Goal: Task Accomplishment & Management: Manage account settings

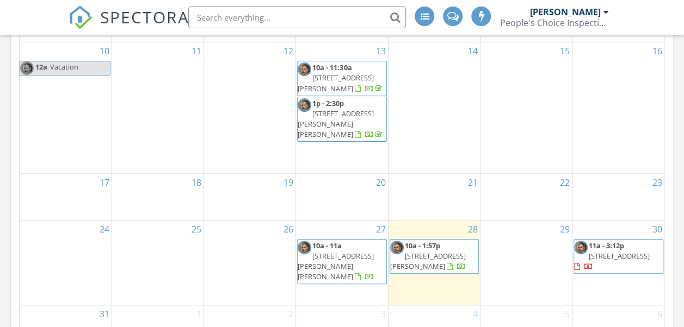
scroll to position [435, 0]
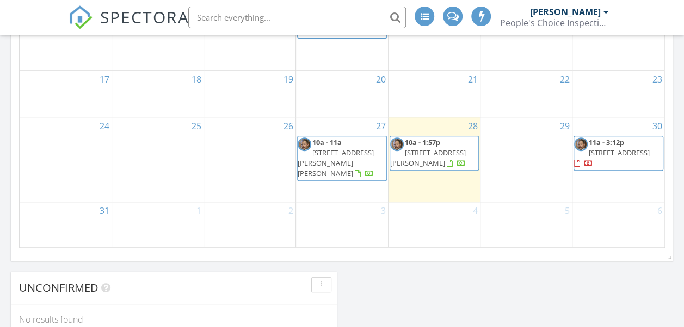
click at [451, 189] on div "28 10a - 1:57p 1710 Burnley Dr, Cary 27511" at bounding box center [433, 159] width 91 height 85
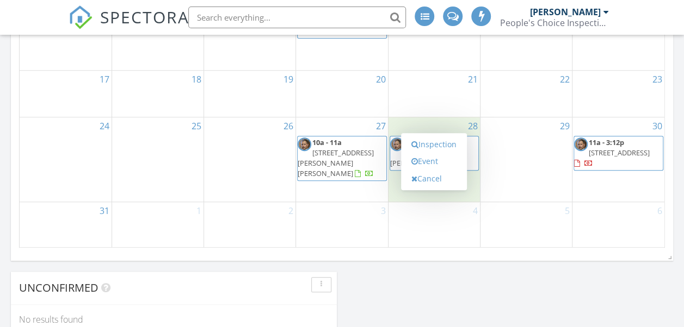
click at [516, 91] on div "22" at bounding box center [525, 94] width 91 height 46
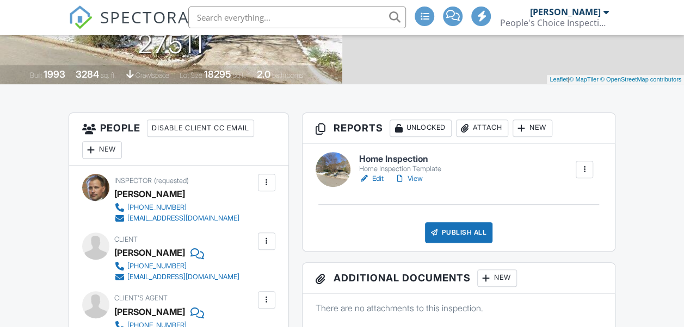
click at [381, 176] on link "Edit" at bounding box center [371, 178] width 24 height 11
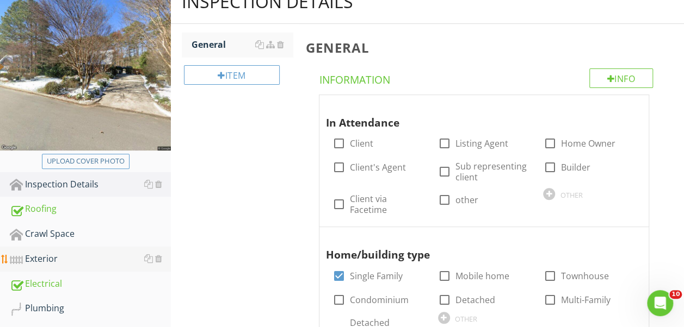
scroll to position [163, 0]
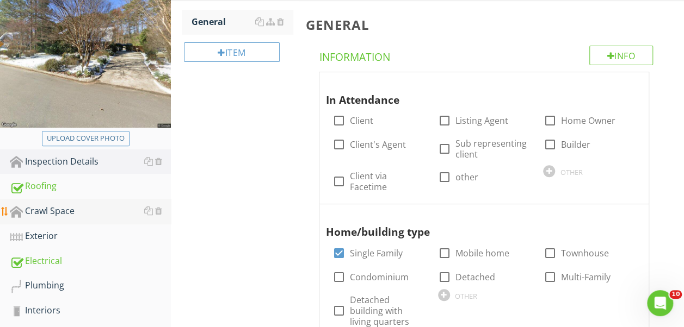
click at [108, 208] on div "Crawl Space" at bounding box center [90, 211] width 161 height 14
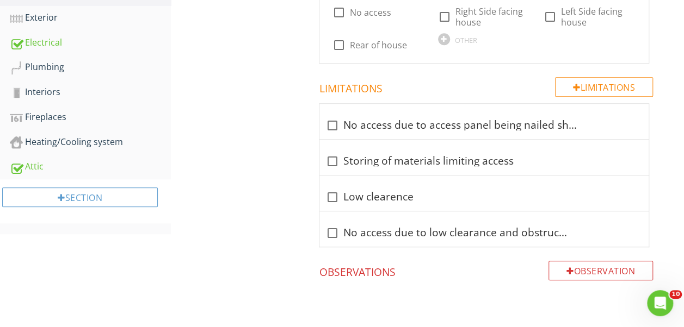
scroll to position [149, 0]
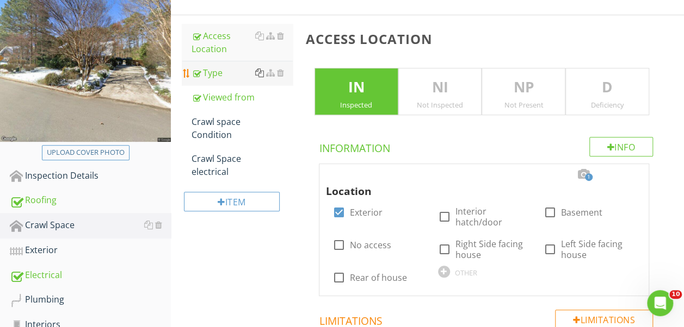
click at [259, 75] on div at bounding box center [259, 73] width 9 height 9
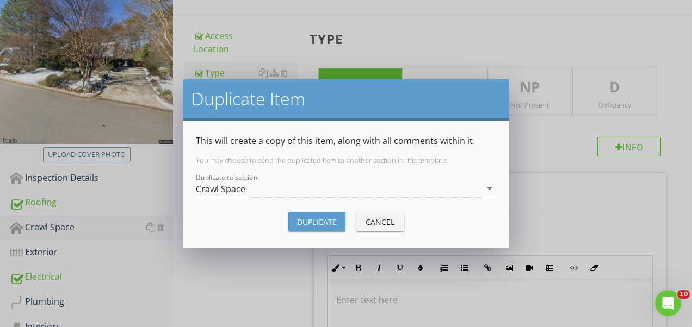
click at [568, 40] on div "Duplicate Item This will create a copy of this item, along with all comments wi…" at bounding box center [346, 163] width 692 height 327
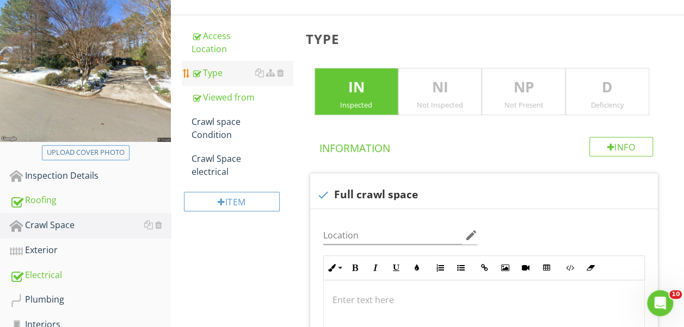
click at [221, 74] on div "Type" at bounding box center [241, 72] width 101 height 13
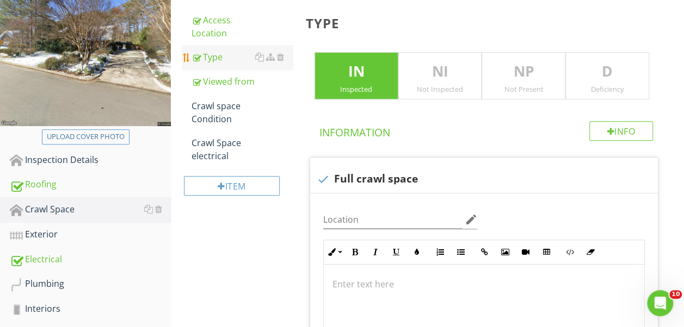
scroll to position [149, 0]
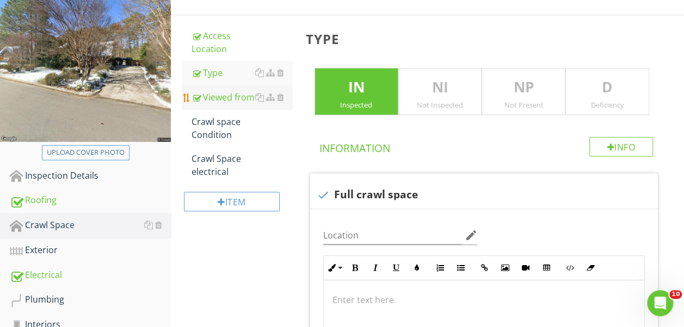
click at [220, 95] on div "Viewed from" at bounding box center [241, 97] width 101 height 13
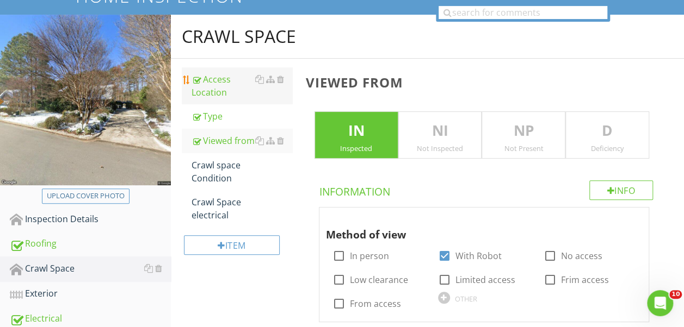
scroll to position [97, 0]
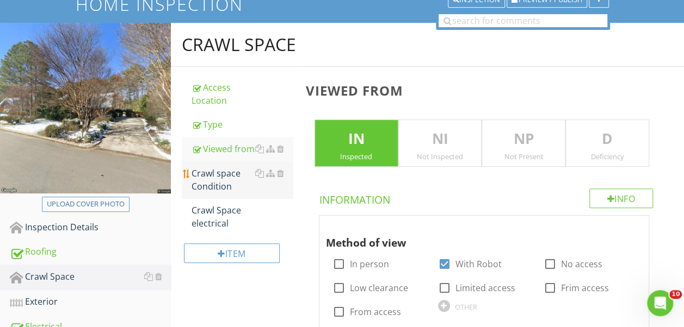
click at [207, 169] on div "Crawl space Condition" at bounding box center [241, 180] width 101 height 26
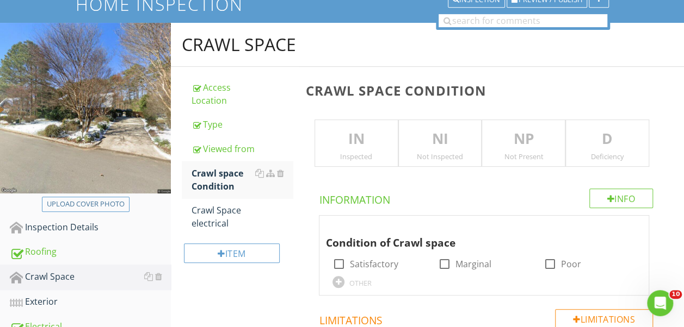
click at [379, 138] on p "IN" at bounding box center [356, 139] width 83 height 22
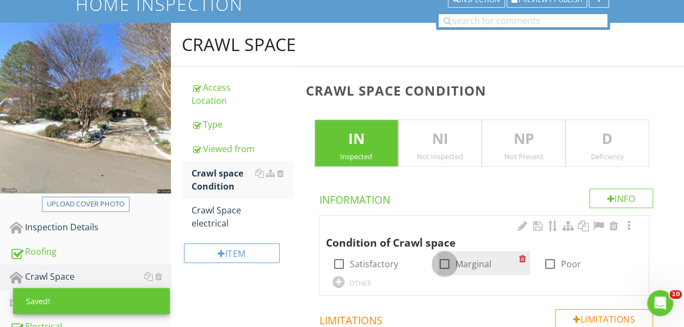
click at [442, 261] on div at bounding box center [444, 264] width 18 height 18
checkbox input "true"
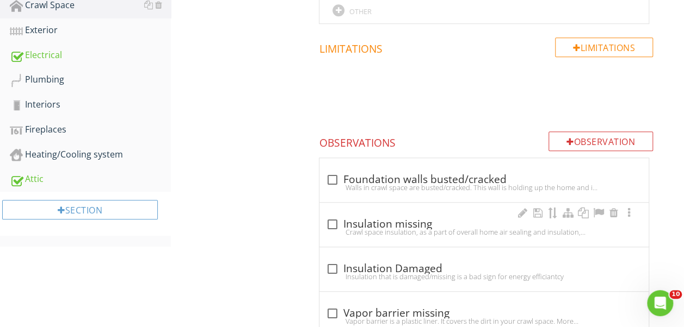
scroll to position [478, 0]
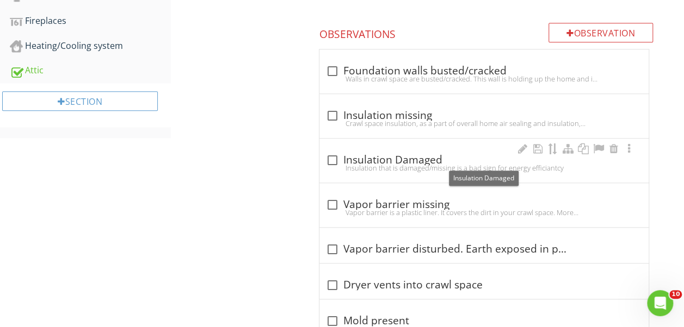
click at [332, 157] on div at bounding box center [332, 160] width 18 height 18
checkbox input "true"
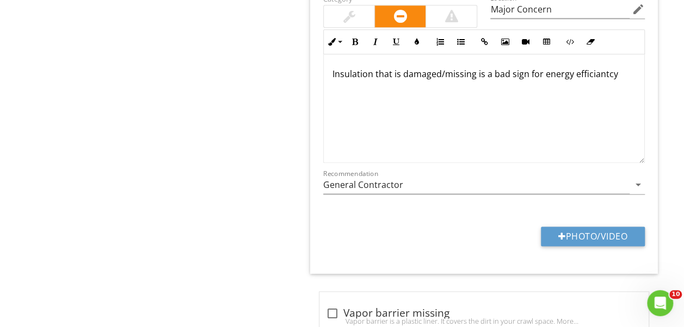
scroll to position [641, 0]
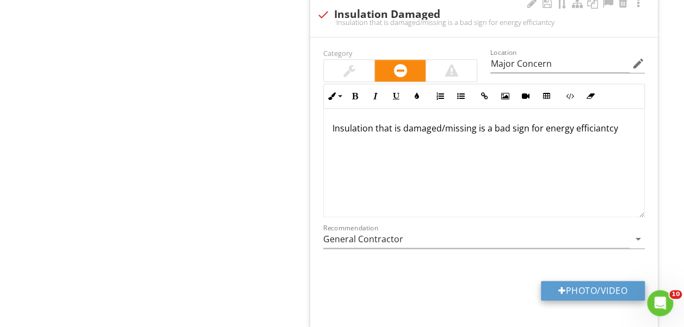
click at [594, 287] on button "Photo/Video" at bounding box center [593, 291] width 104 height 20
type input "C:\fakepath\20210201_152236.JPG"
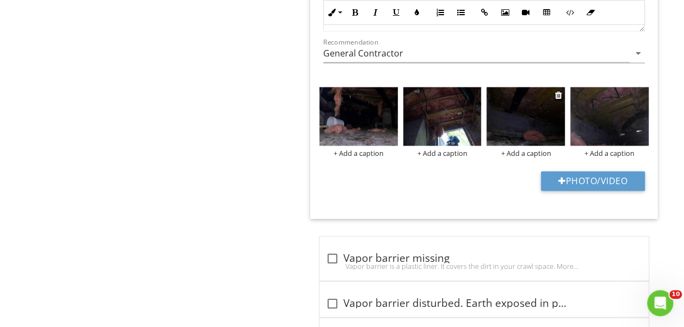
scroll to position [859, 0]
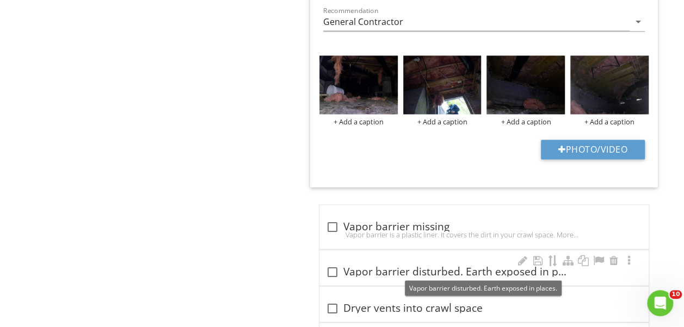
click at [328, 268] on div at bounding box center [332, 272] width 18 height 18
checkbox input "true"
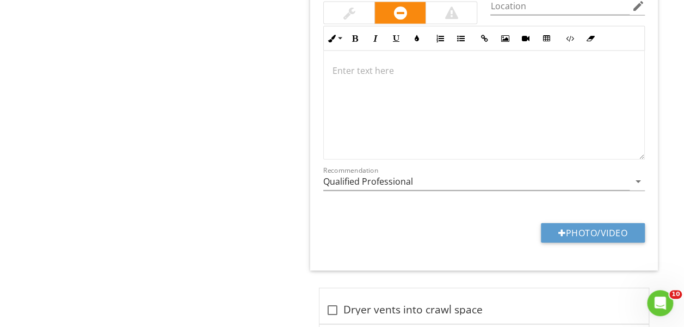
scroll to position [1185, 0]
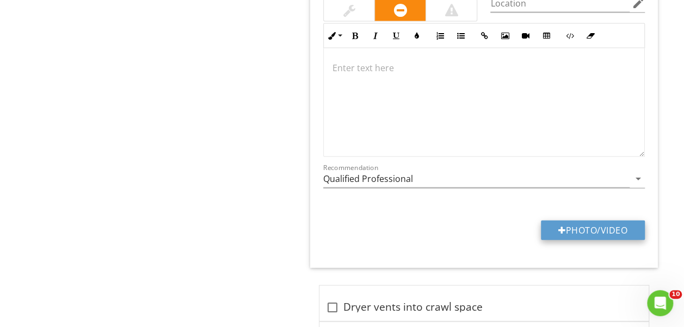
click at [558, 226] on div at bounding box center [562, 230] width 8 height 9
type input "C:\fakepath\20210201_152304.JPG"
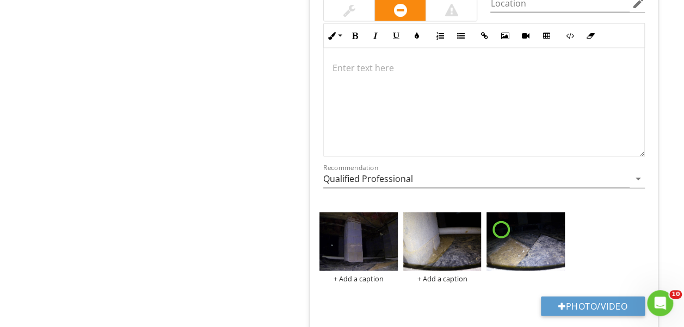
scroll to position [1239, 0]
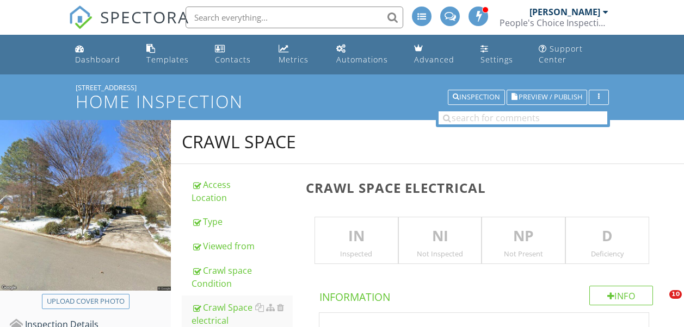
scroll to position [300, 0]
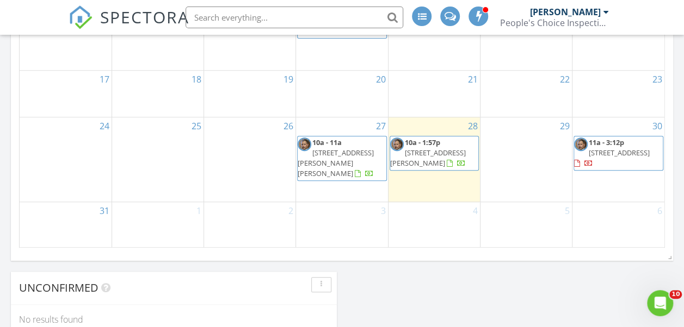
click at [438, 170] on span "10a - 1:57p 1710 Burnley Dr, Cary 27511" at bounding box center [434, 154] width 88 height 32
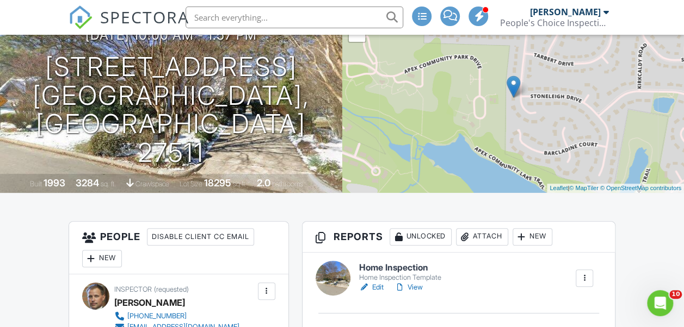
click at [410, 288] on link "View" at bounding box center [408, 287] width 28 height 11
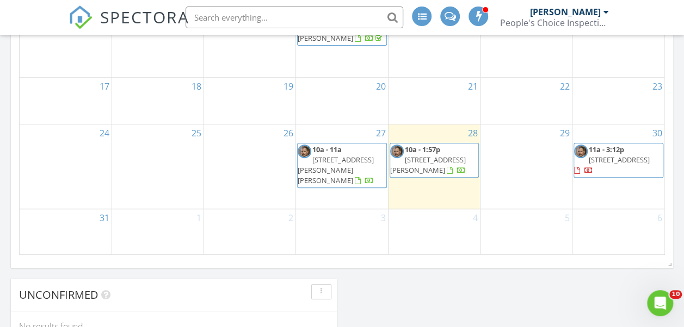
click at [445, 177] on span "10a - 1:57p 1710 Burnley Dr, Cary 27511" at bounding box center [434, 161] width 88 height 32
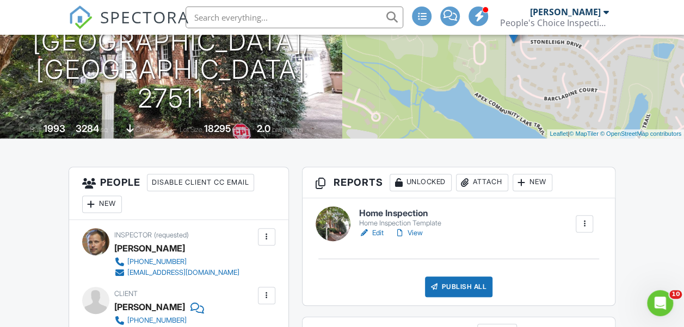
click at [417, 234] on link "View" at bounding box center [408, 233] width 28 height 11
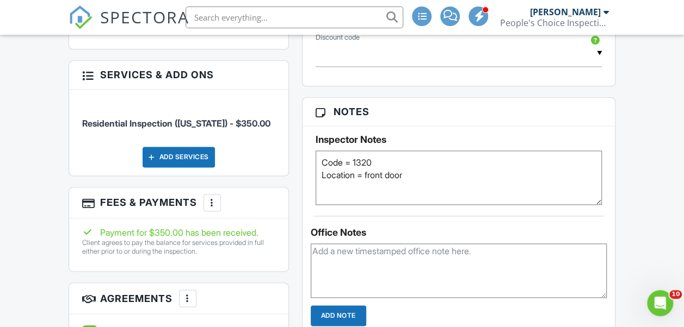
click at [182, 152] on div "Add Services" at bounding box center [178, 157] width 72 height 21
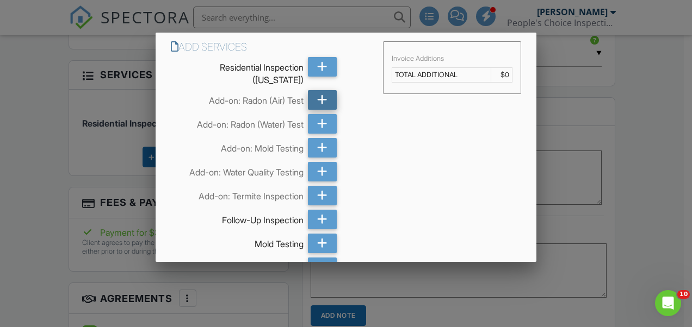
click at [318, 97] on icon at bounding box center [322, 100] width 10 height 20
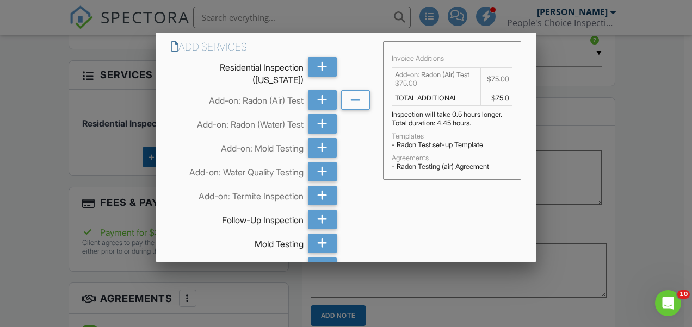
scroll to position [141, 0]
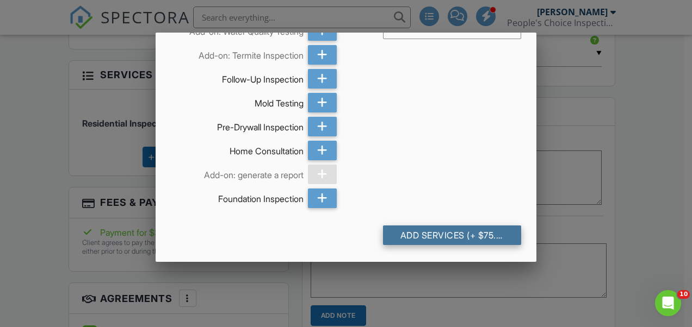
click at [455, 231] on div "Add Services (+ $75.0)" at bounding box center [452, 236] width 138 height 20
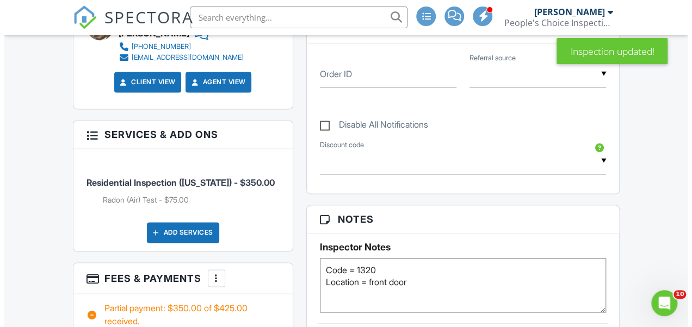
scroll to position [816, 0]
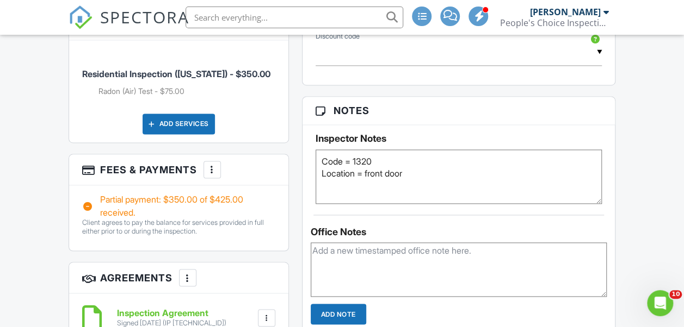
click at [210, 166] on div at bounding box center [212, 169] width 11 height 11
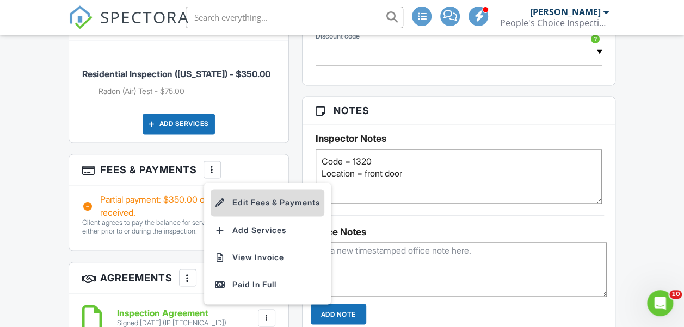
click at [305, 202] on li "Edit Fees & Payments" at bounding box center [267, 202] width 114 height 27
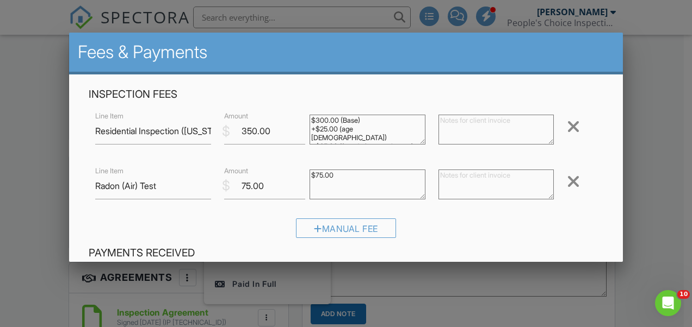
scroll to position [22, 0]
click at [342, 173] on textarea "$75.00" at bounding box center [366, 185] width 115 height 30
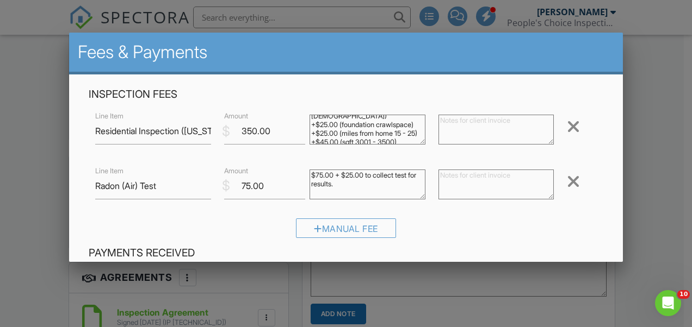
type textarea "$75.00 + $25.00 to collect test for results."
click at [247, 186] on input "75.00" at bounding box center [265, 186] width 82 height 27
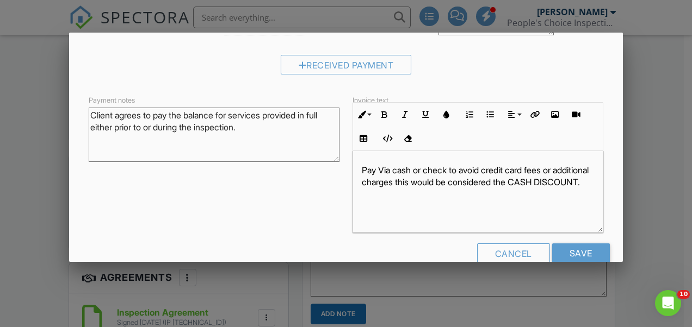
scroll to position [290, 0]
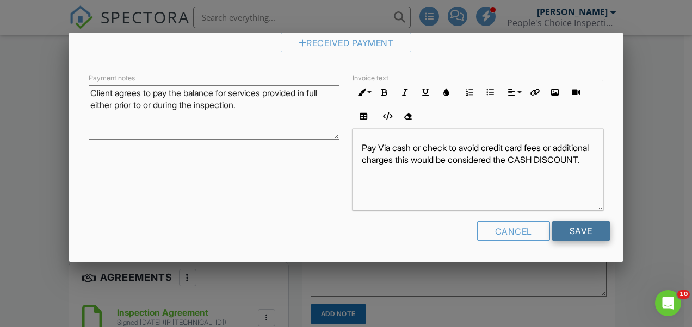
type input "100.00"
click at [569, 227] on input "Save" at bounding box center [581, 231] width 58 height 20
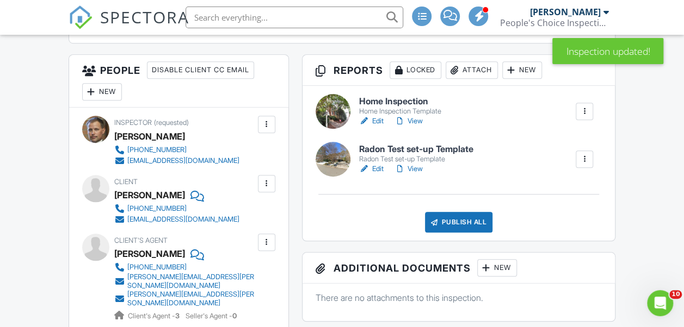
scroll to position [381, 0]
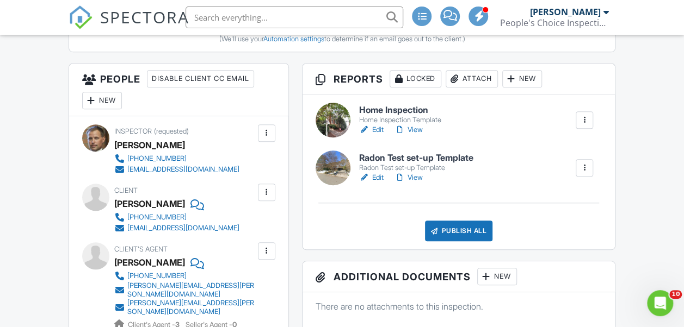
click at [376, 176] on link "Edit" at bounding box center [371, 177] width 24 height 11
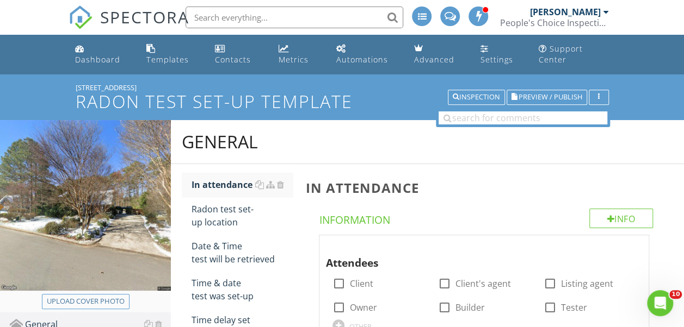
scroll to position [109, 0]
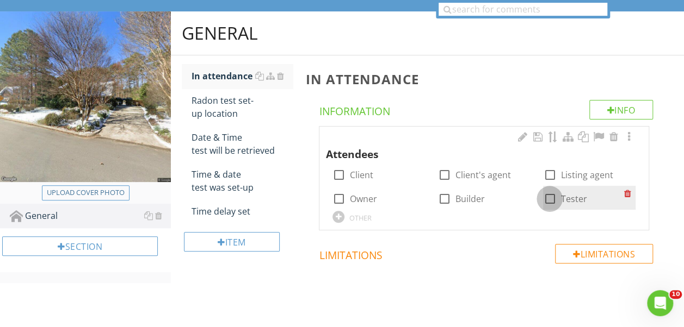
click at [550, 194] on div at bounding box center [549, 199] width 18 height 18
checkbox input "true"
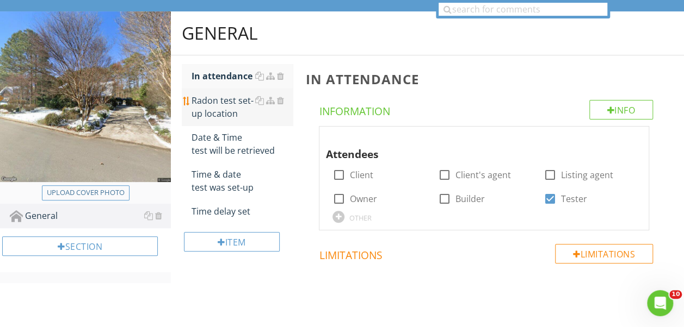
click at [216, 103] on div "Radon test set-up location" at bounding box center [241, 107] width 101 height 26
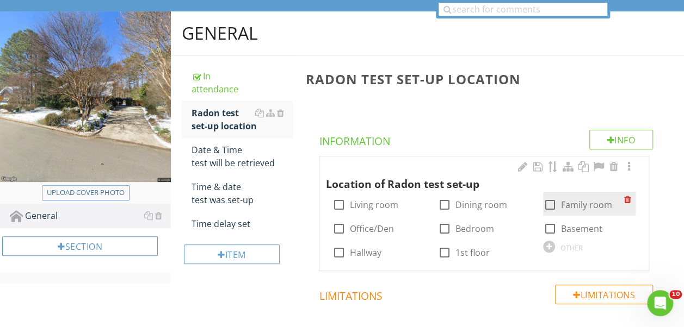
click at [550, 201] on div at bounding box center [549, 205] width 18 height 18
checkbox input "true"
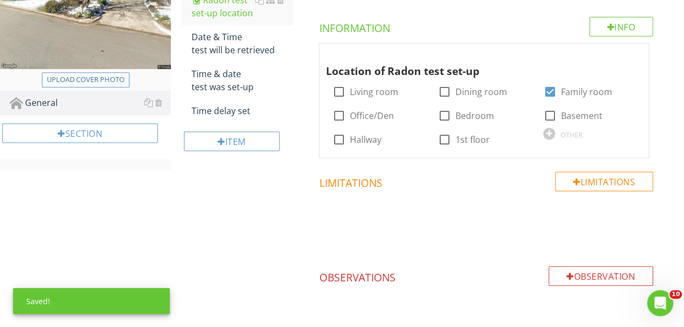
scroll to position [159, 0]
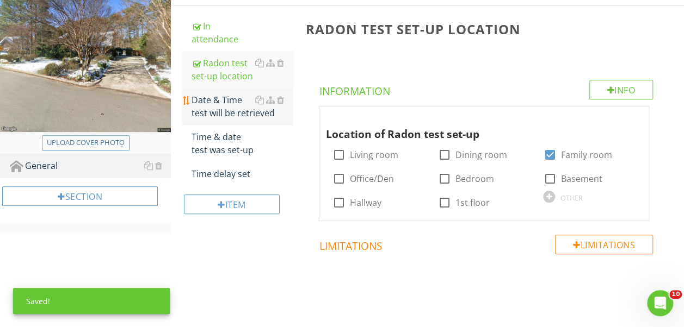
click at [223, 116] on div "Date & Time test will be retrieved" at bounding box center [241, 107] width 101 height 26
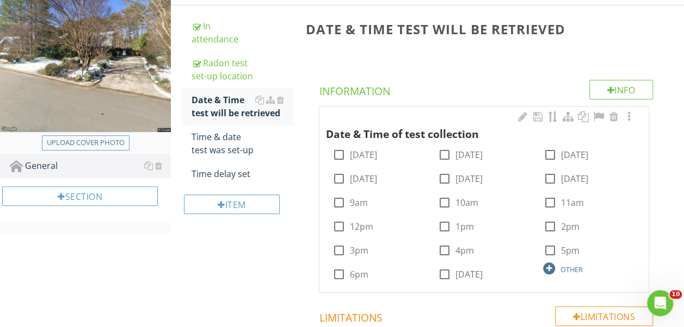
click at [566, 266] on div "OTHER" at bounding box center [571, 269] width 22 height 9
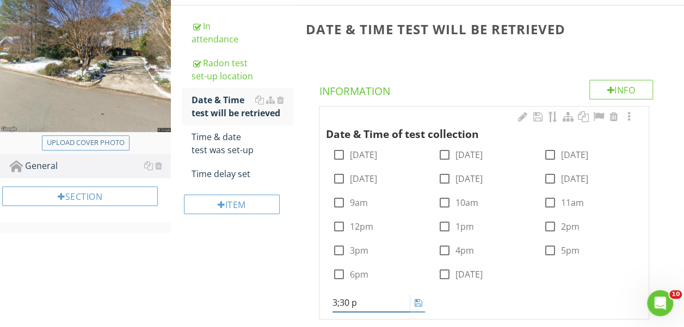
type input "3;30 pm"
click at [535, 297] on div "Date & Time of test collection check_box_outline_blank Monday check_box_outline…" at bounding box center [484, 211] width 316 height 203
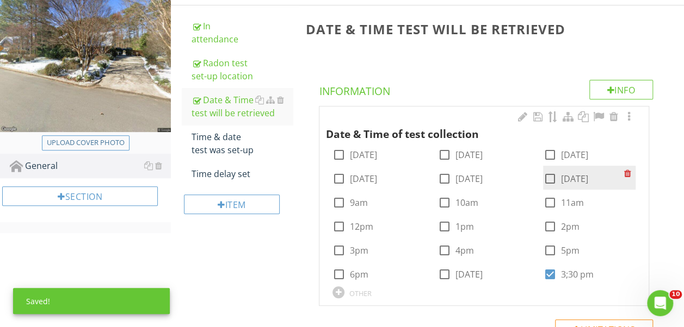
click at [551, 177] on div at bounding box center [549, 179] width 18 height 18
checkbox input "true"
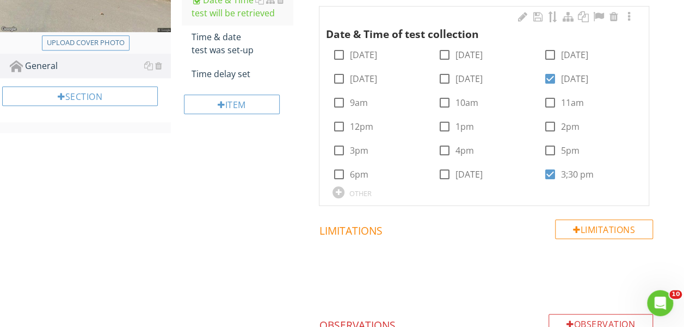
scroll to position [159, 0]
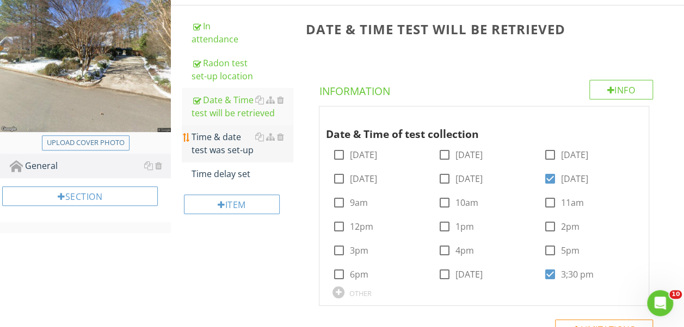
click at [215, 139] on div "Time & date test was set-up" at bounding box center [241, 144] width 101 height 26
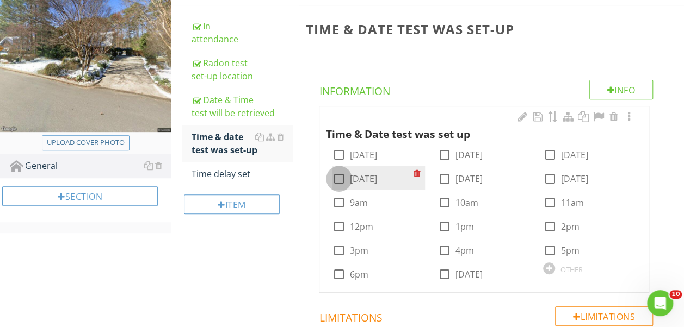
click at [337, 177] on div at bounding box center [339, 179] width 18 height 18
checkbox input "true"
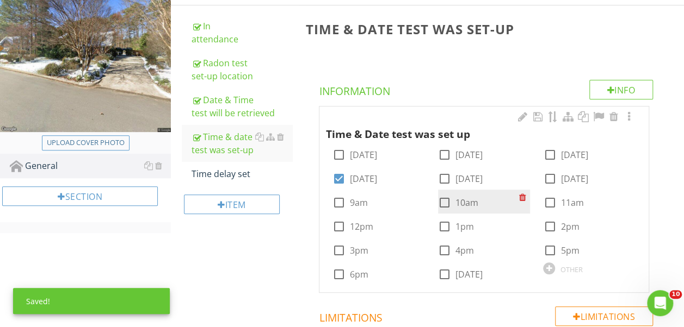
scroll to position [213, 0]
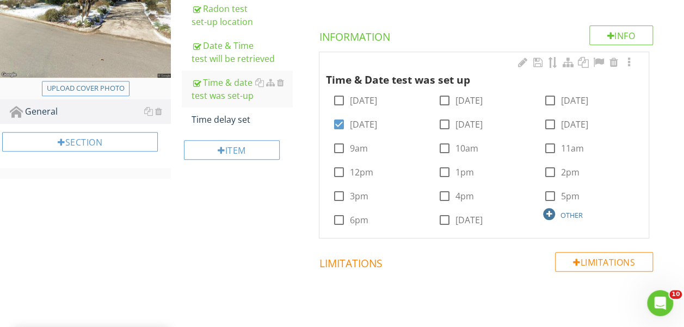
click at [566, 213] on div "OTHER" at bounding box center [571, 215] width 22 height 9
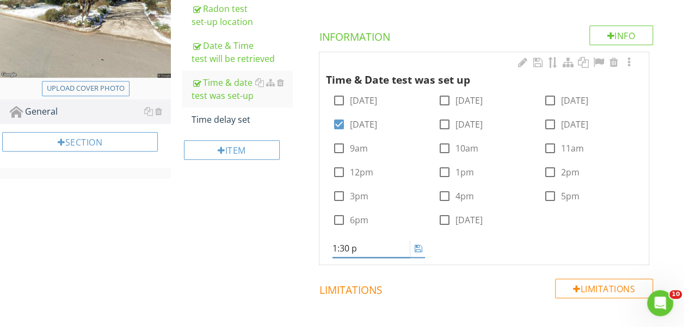
type input "1:30 pm"
click at [582, 248] on div "Time & Date test was set up check_box_outline_blank Monday check_box_outline_bl…" at bounding box center [483, 158] width 329 height 213
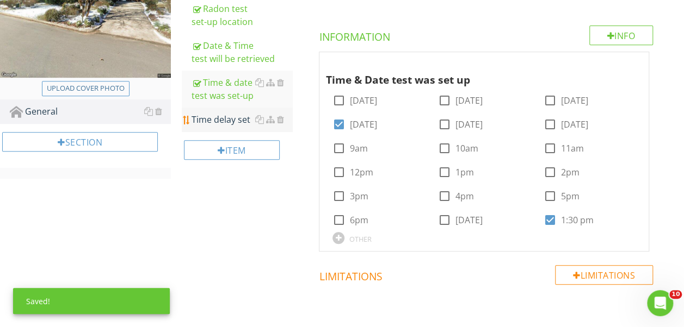
click at [204, 114] on div "Time delay set" at bounding box center [241, 119] width 101 height 13
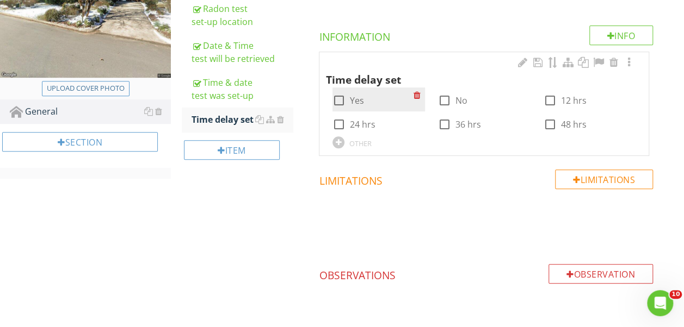
click at [335, 96] on div at bounding box center [339, 100] width 18 height 18
checkbox input "true"
click at [362, 141] on div "OTHER" at bounding box center [360, 143] width 22 height 9
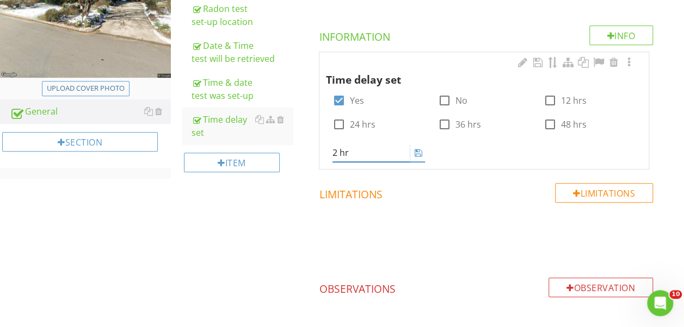
type input "2 hrs"
click at [501, 155] on div "Time delay set check_box Yes check_box_outline_blank No check_box_outline_blank…" at bounding box center [484, 108] width 316 height 107
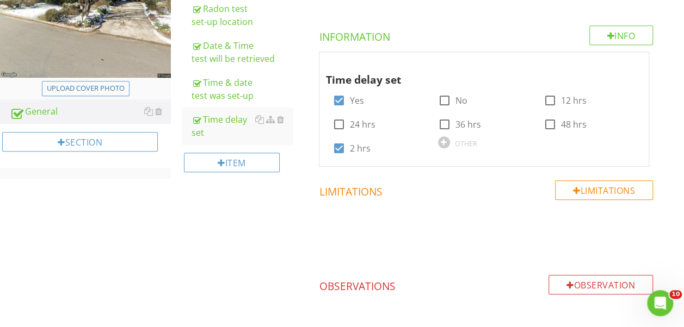
scroll to position [159, 0]
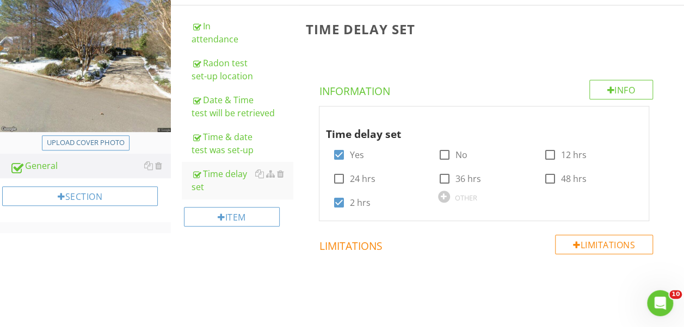
scroll to position [109, 0]
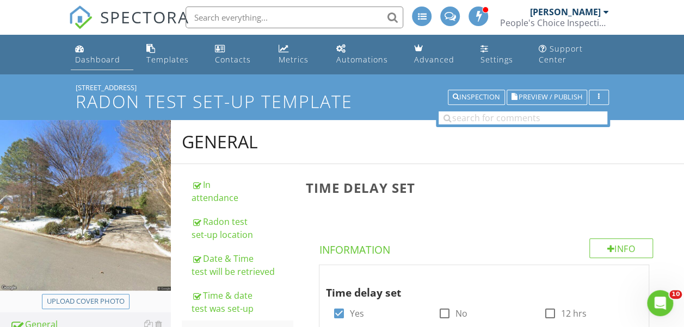
click at [93, 56] on div "Dashboard" at bounding box center [97, 59] width 45 height 10
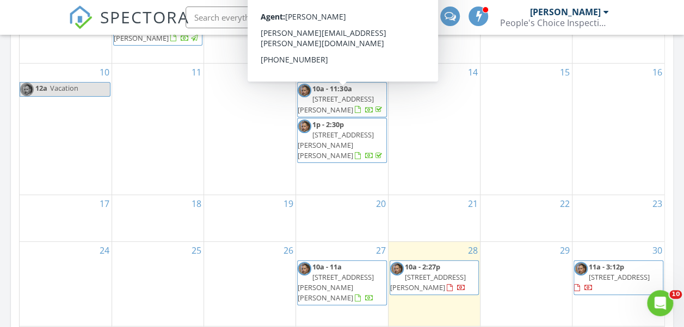
scroll to position [326, 0]
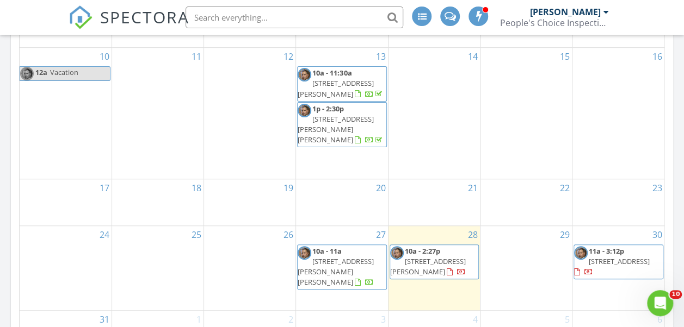
click at [463, 275] on span "10a - 2:27p 1710 Burnley Dr, Cary 27511" at bounding box center [434, 262] width 88 height 32
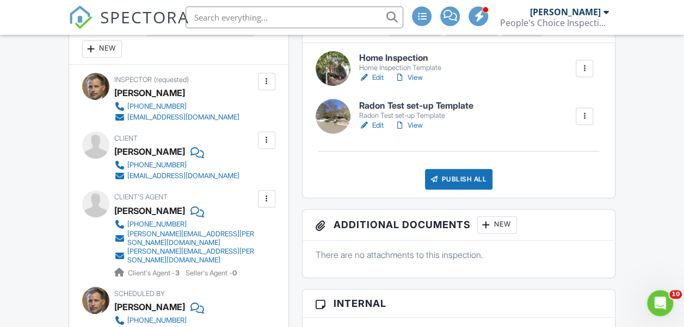
scroll to position [326, 0]
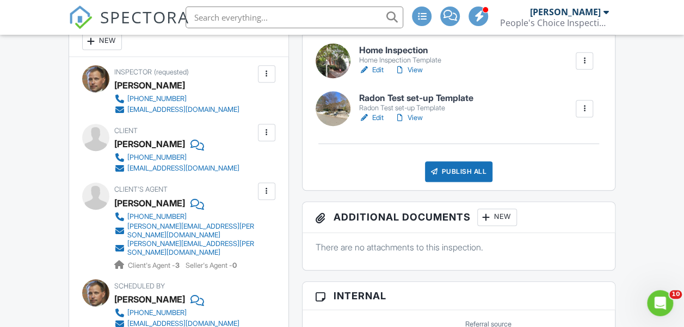
click at [418, 69] on link "View" at bounding box center [408, 70] width 28 height 11
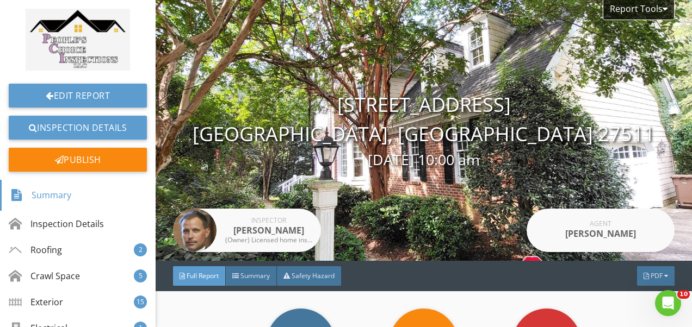
scroll to position [163, 0]
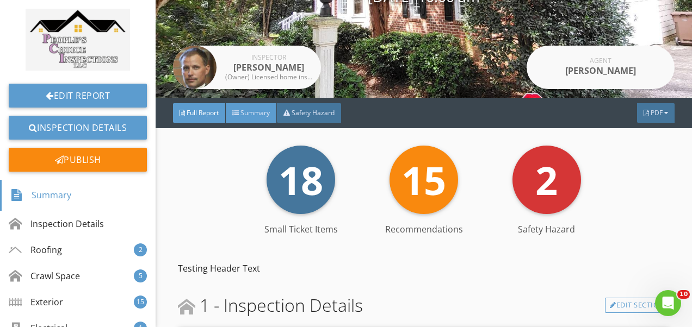
click at [271, 109] on div "Summary" at bounding box center [251, 113] width 51 height 20
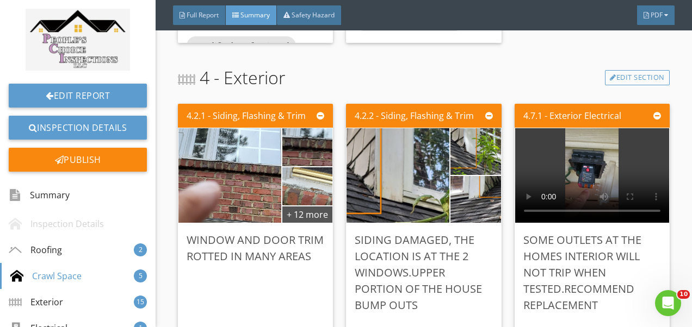
scroll to position [1142, 0]
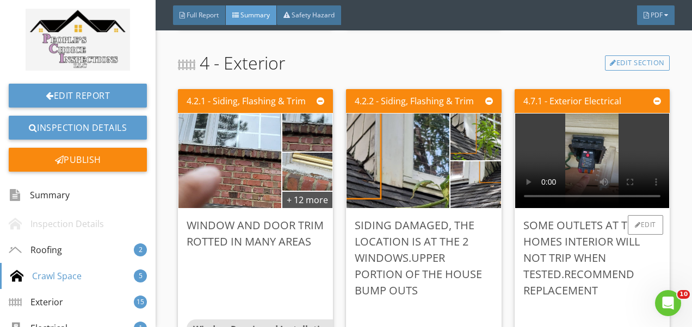
click at [608, 243] on div "Some outlets at the homes interior will not trip when tested.Recommend replacem…" at bounding box center [592, 259] width 138 height 82
click at [636, 222] on div "Edit" at bounding box center [645, 225] width 35 height 20
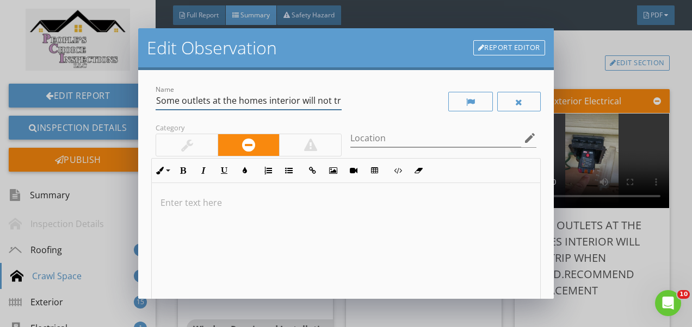
click at [274, 101] on input "Some outlets at the homes interior will not trip when tested.Recommend replacem…" at bounding box center [249, 101] width 186 height 18
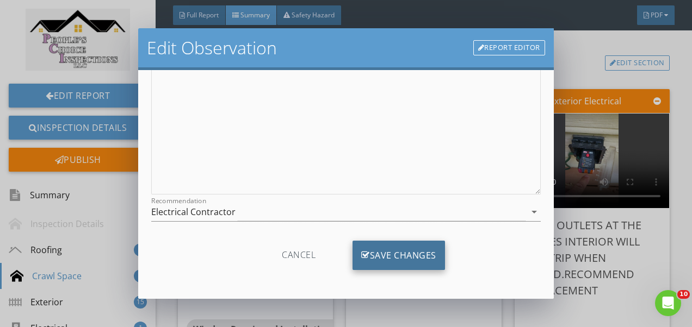
type input "Some outlets at the homes exterior will not trip when tested.Recommend replacem…"
click at [388, 252] on div "Save Changes" at bounding box center [398, 255] width 92 height 29
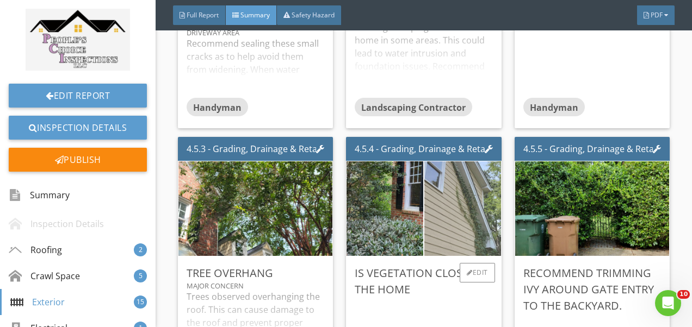
scroll to position [1958, 0]
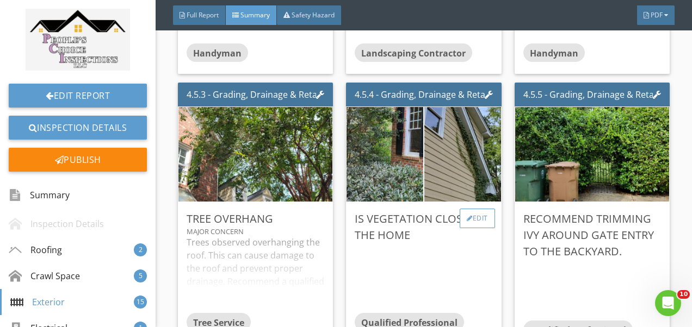
click at [470, 216] on div "Edit" at bounding box center [477, 219] width 35 height 20
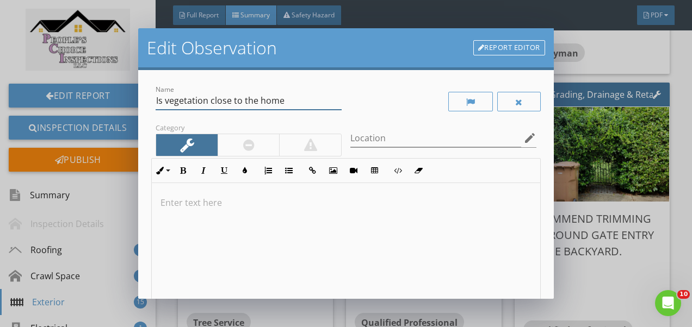
click at [169, 100] on input "Is vegetation close to the home" at bounding box center [249, 101] width 186 height 18
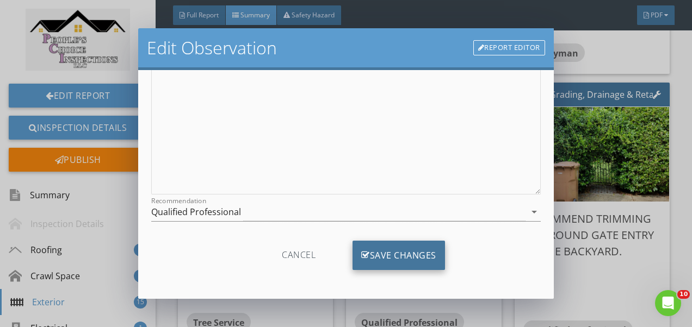
type input "Vegetation close to the home"
click at [411, 241] on div "Save Changes" at bounding box center [398, 255] width 92 height 29
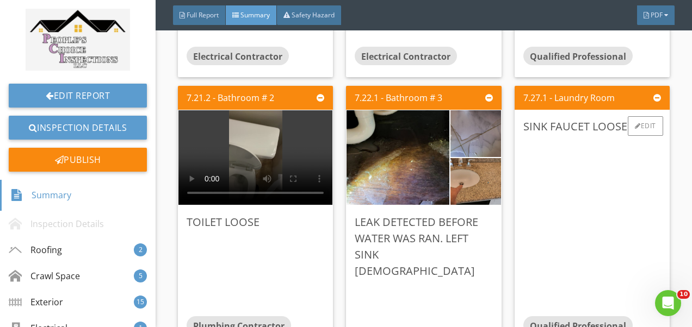
scroll to position [3154, 0]
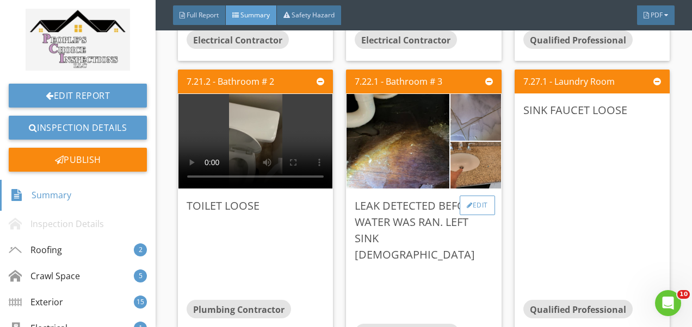
click at [471, 208] on div "Edit" at bounding box center [477, 206] width 35 height 20
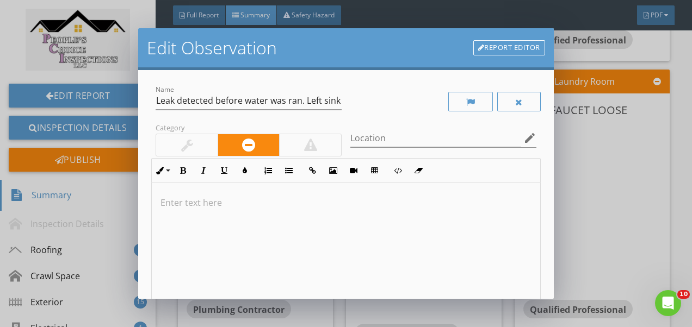
click at [338, 102] on div "Name Leak detected before water was ran. Left sink atea" at bounding box center [248, 102] width 195 height 38
click at [337, 100] on input "Leak detected before water was ran. Left sink atea" at bounding box center [249, 101] width 186 height 18
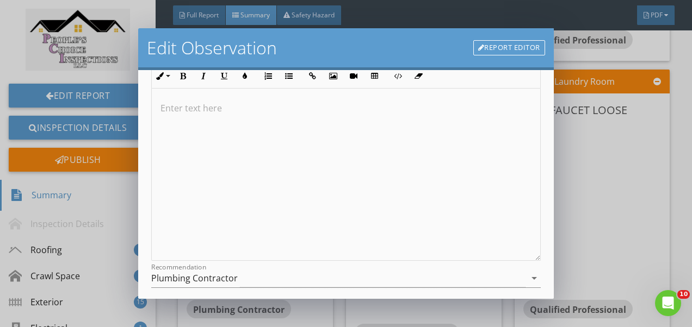
scroll to position [161, 0]
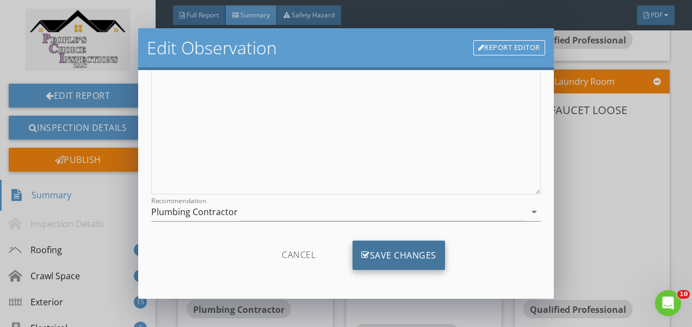
type input "Leak detected before water was ran. left sink location"
click at [397, 253] on div "Save Changes" at bounding box center [398, 255] width 92 height 29
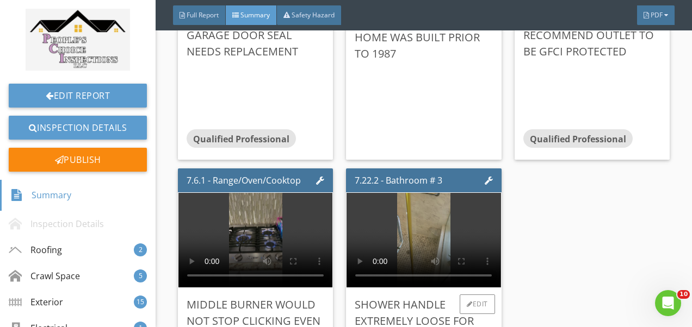
scroll to position [3535, 0]
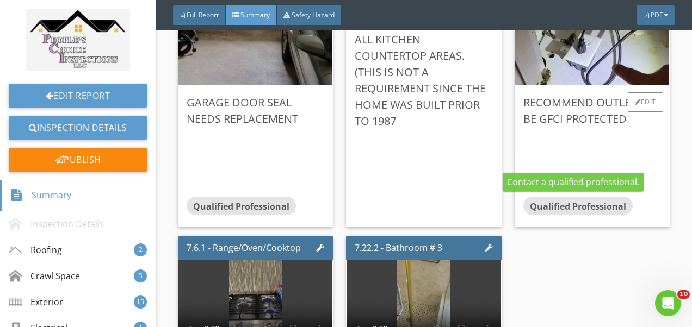
click at [617, 209] on span "Qualified Professional" at bounding box center [578, 207] width 96 height 12
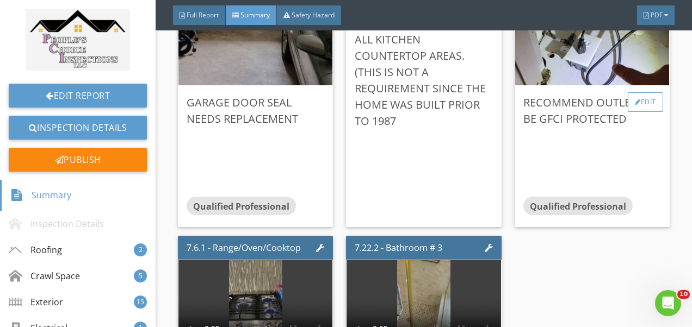
click at [647, 101] on div "Edit" at bounding box center [645, 102] width 35 height 20
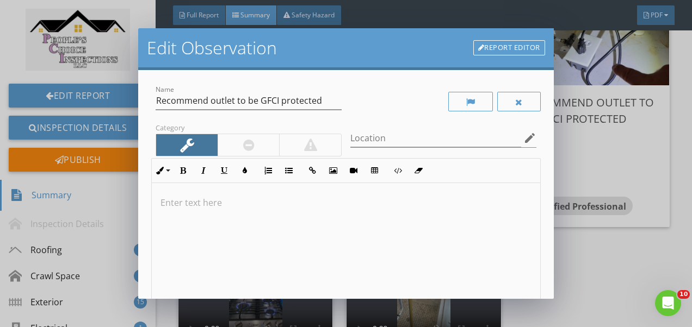
scroll to position [161, 0]
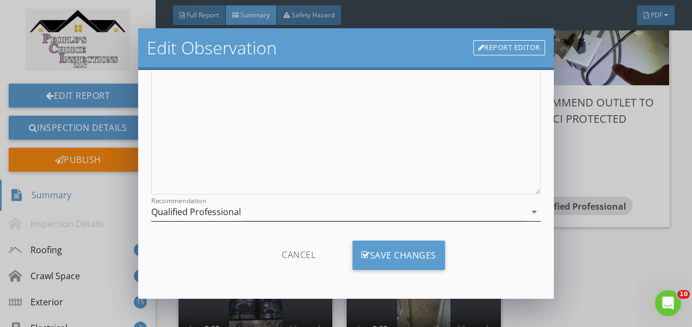
click at [417, 206] on div "Qualified Professional" at bounding box center [338, 212] width 374 height 18
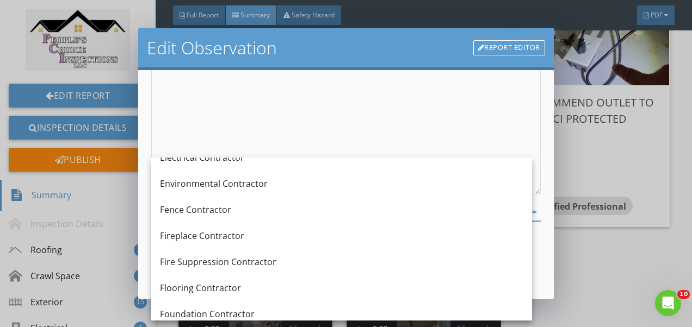
scroll to position [381, 0]
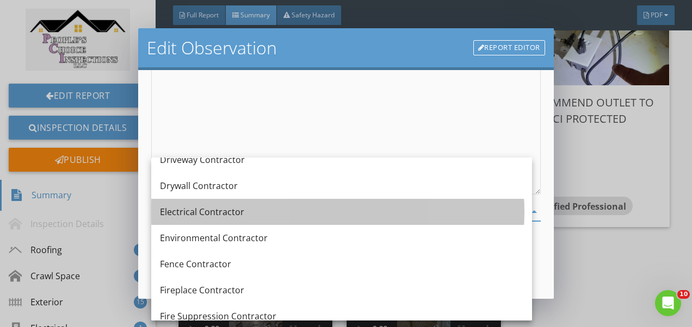
click at [346, 219] on div "Electrical Contractor" at bounding box center [341, 212] width 363 height 26
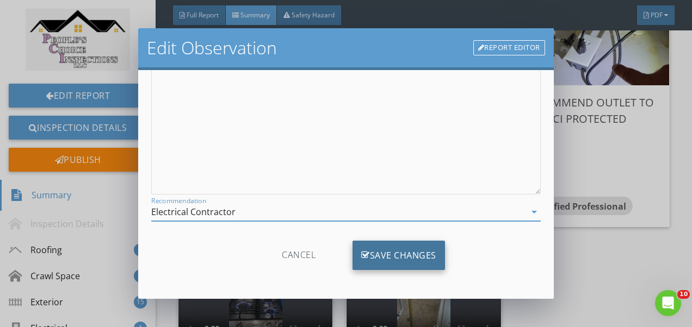
click at [393, 256] on div "Save Changes" at bounding box center [398, 255] width 92 height 29
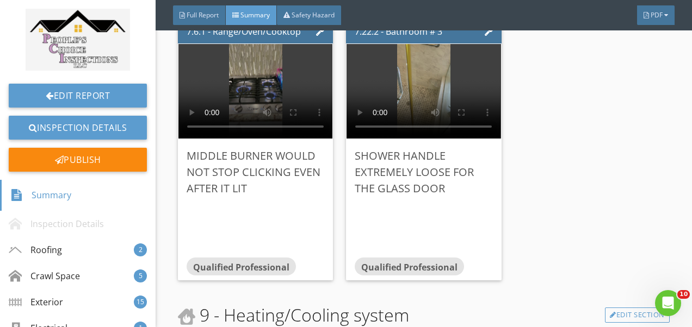
scroll to position [3753, 0]
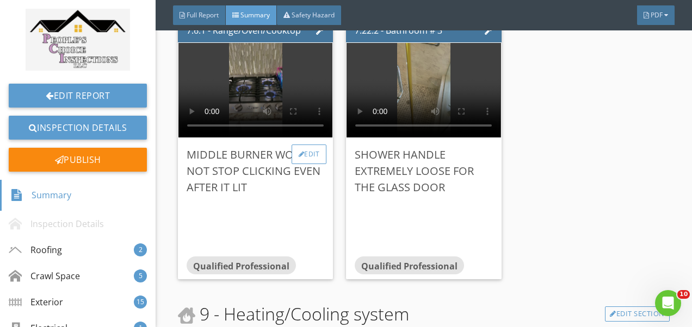
click at [311, 149] on div "Edit" at bounding box center [309, 155] width 35 height 20
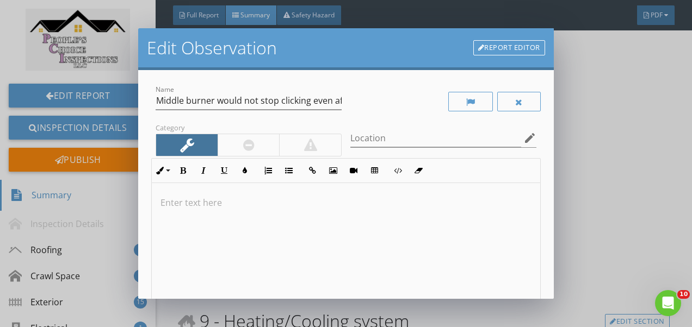
scroll to position [161, 0]
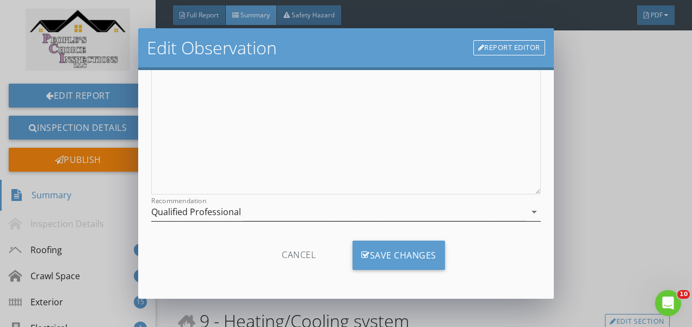
click at [333, 207] on div "Qualified Professional" at bounding box center [338, 212] width 374 height 18
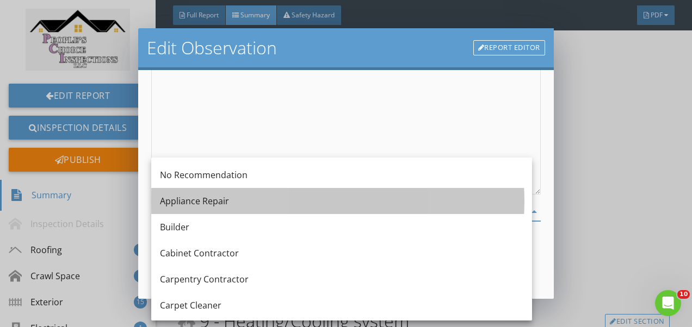
click at [338, 196] on div "Appliance Repair" at bounding box center [341, 201] width 363 height 13
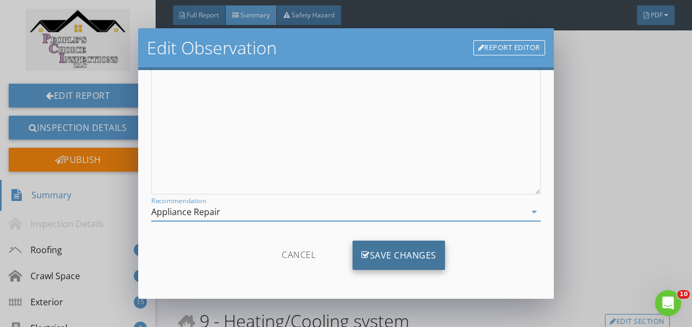
click at [402, 255] on div "Save Changes" at bounding box center [398, 255] width 92 height 29
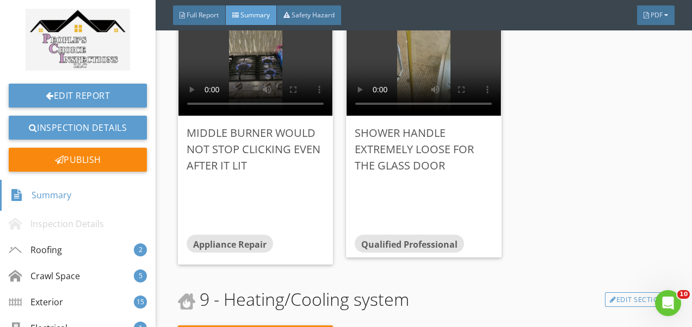
scroll to position [4046, 0]
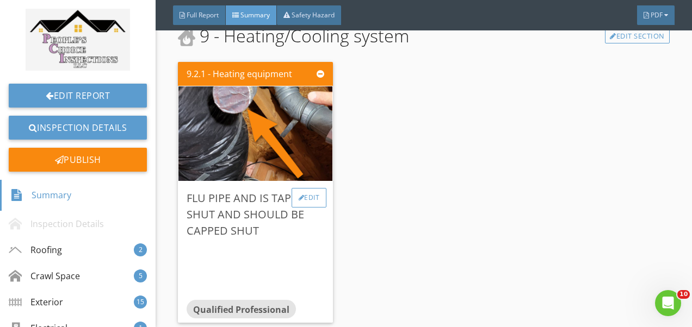
click at [311, 193] on div "Edit" at bounding box center [309, 198] width 35 height 20
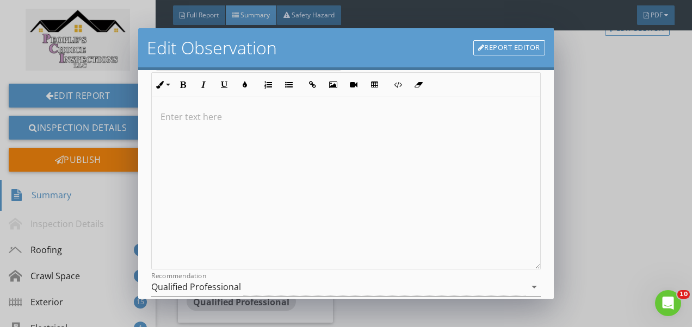
scroll to position [161, 0]
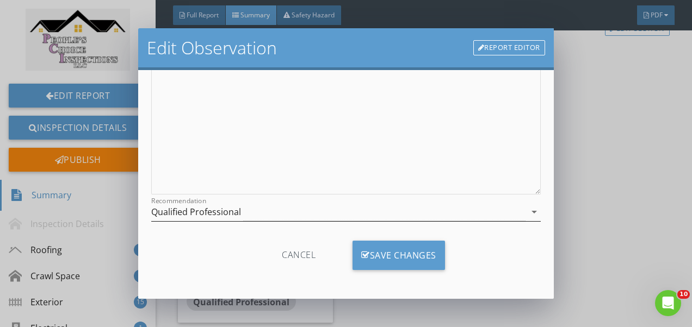
click at [288, 210] on div "Qualified Professional" at bounding box center [338, 212] width 374 height 18
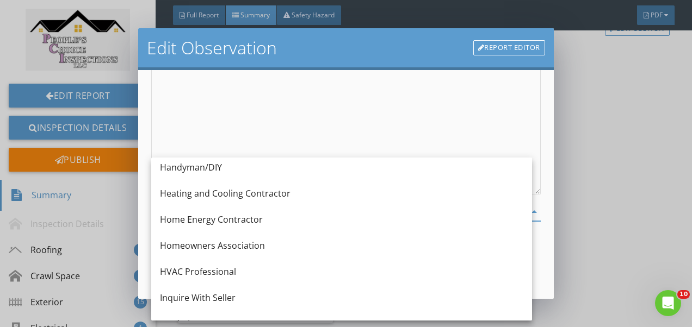
scroll to position [748, 0]
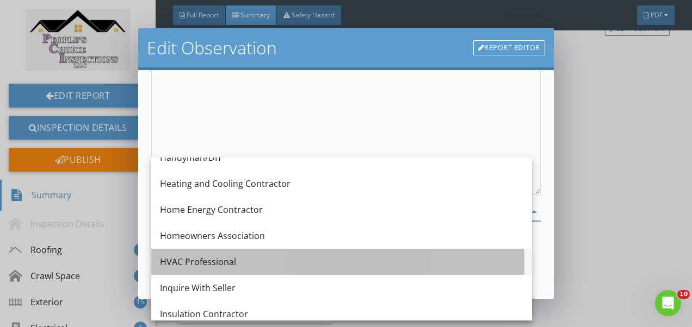
click at [290, 261] on div "HVAC Professional" at bounding box center [341, 262] width 363 height 13
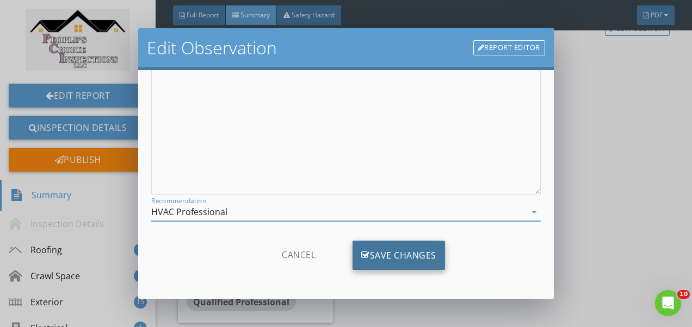
click at [398, 251] on div "Save Changes" at bounding box center [398, 255] width 92 height 29
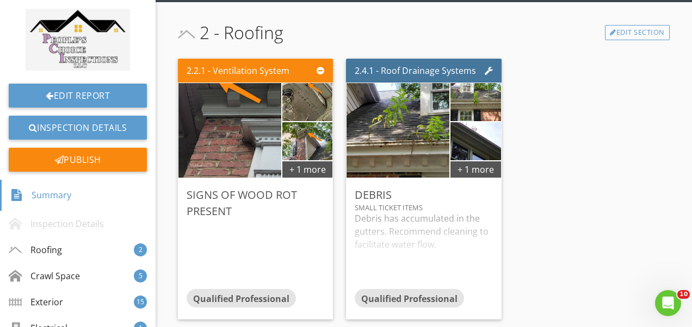
scroll to position [131, 0]
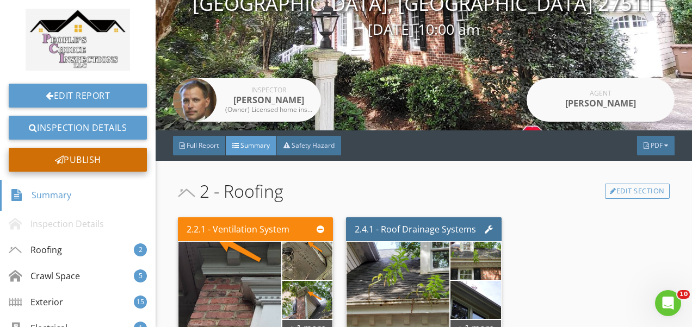
click at [99, 163] on div "Publish" at bounding box center [78, 160] width 138 height 24
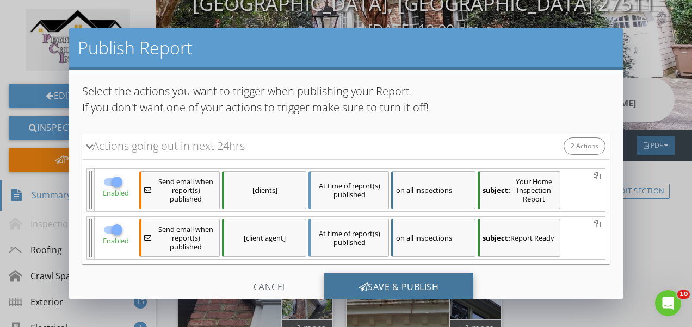
click at [368, 287] on div "Save & Publish" at bounding box center [399, 287] width 150 height 29
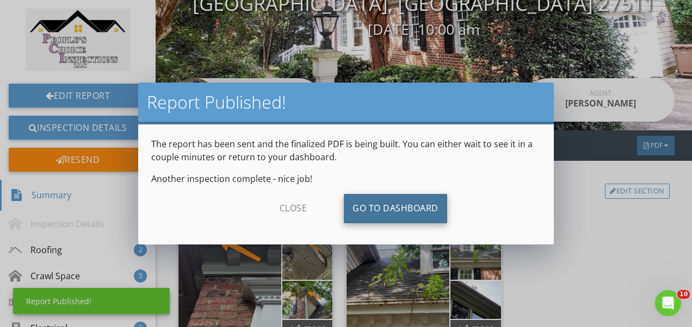
click at [379, 202] on link "Go To Dashboard" at bounding box center [395, 208] width 103 height 29
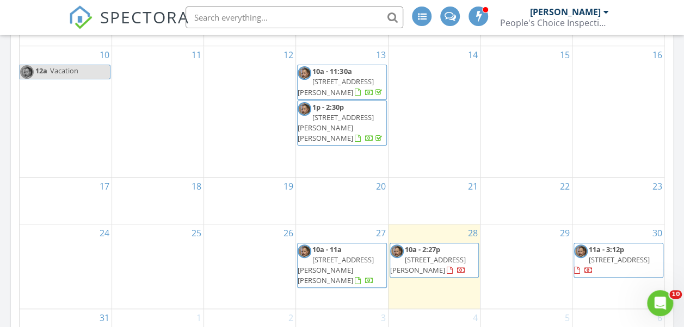
scroll to position [381, 0]
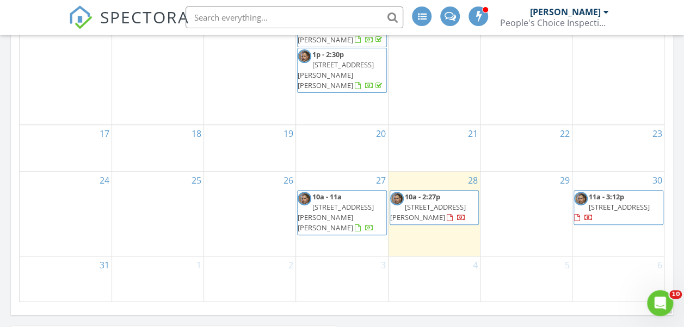
click at [466, 224] on span "10a - 2:27p [STREET_ADDRESS][PERSON_NAME]" at bounding box center [434, 208] width 88 height 32
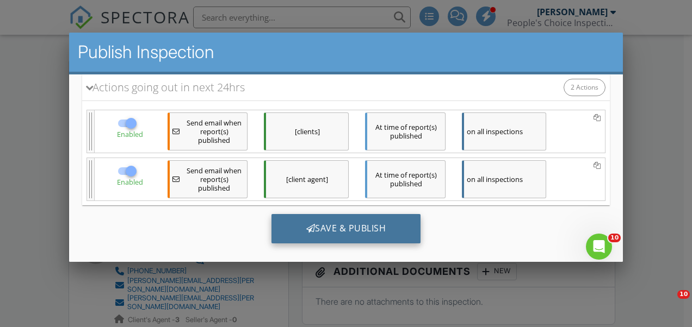
click at [351, 231] on div "Save & Publish" at bounding box center [346, 228] width 150 height 29
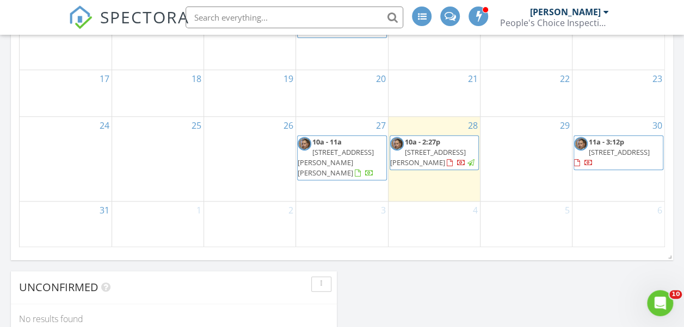
scroll to position [489, 0]
